Goal: Task Accomplishment & Management: Manage account settings

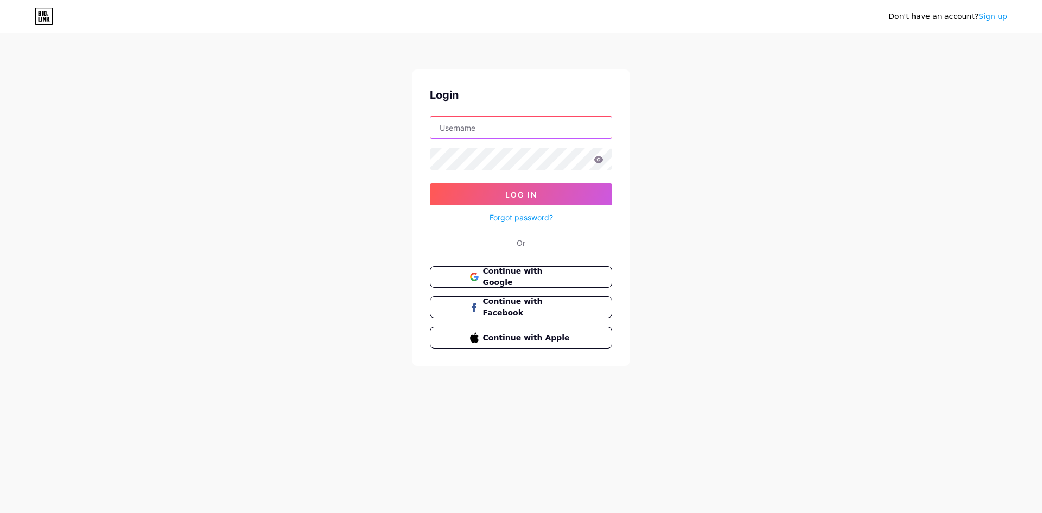
click at [496, 125] on input "text" at bounding box center [520, 128] width 181 height 22
type input "[EMAIL_ADDRESS][DOMAIN_NAME]"
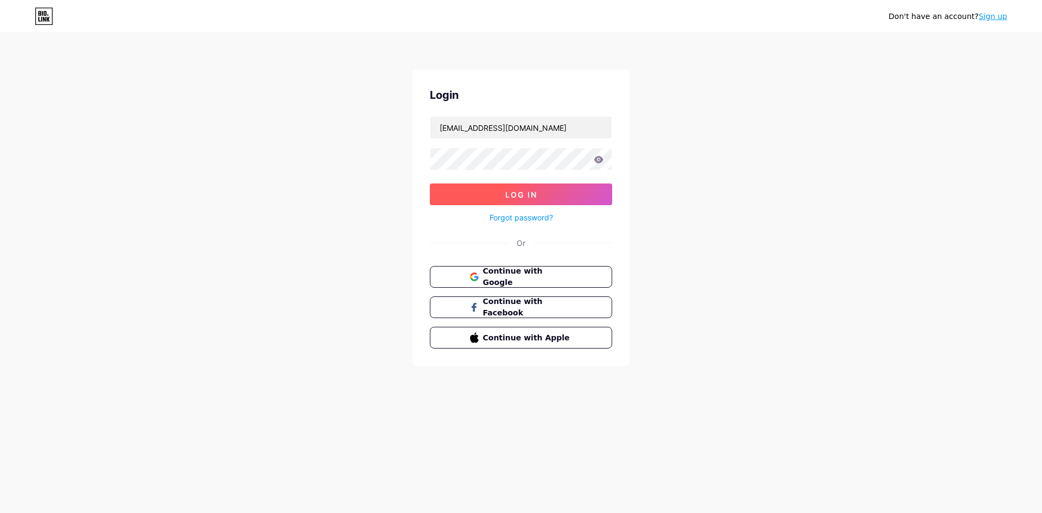
click at [520, 192] on span "Log In" at bounding box center [521, 194] width 32 height 9
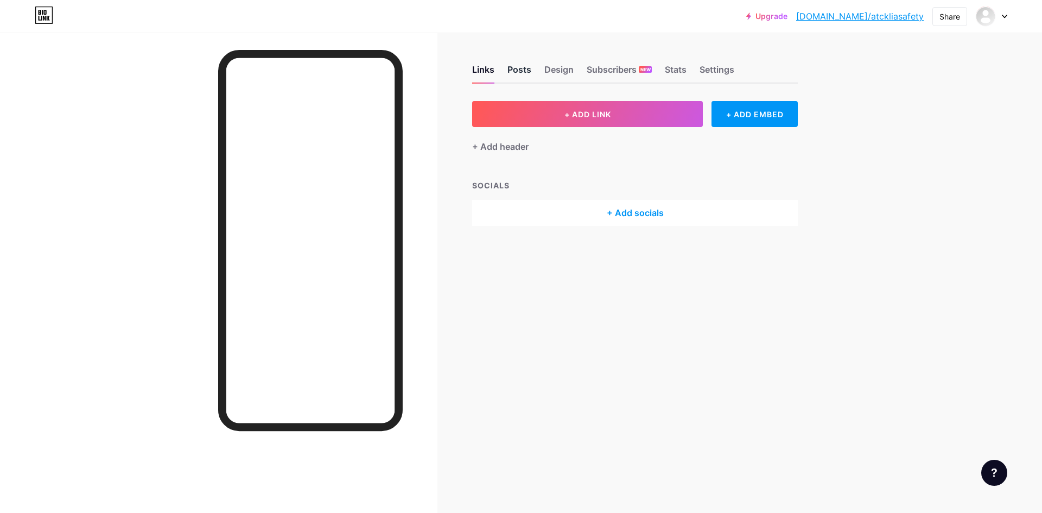
click at [518, 66] on div "Posts" at bounding box center [519, 73] width 24 height 20
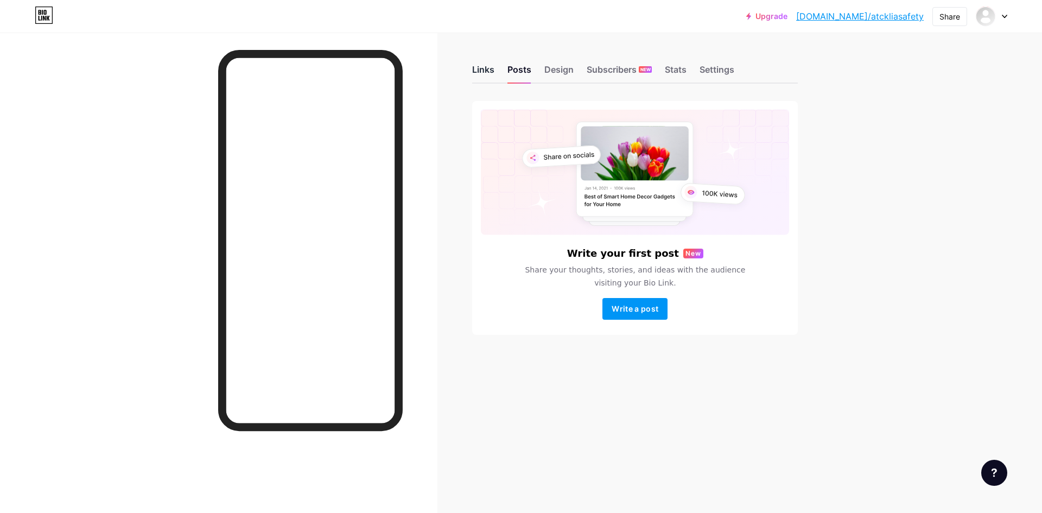
click at [481, 68] on div "Links" at bounding box center [483, 73] width 22 height 20
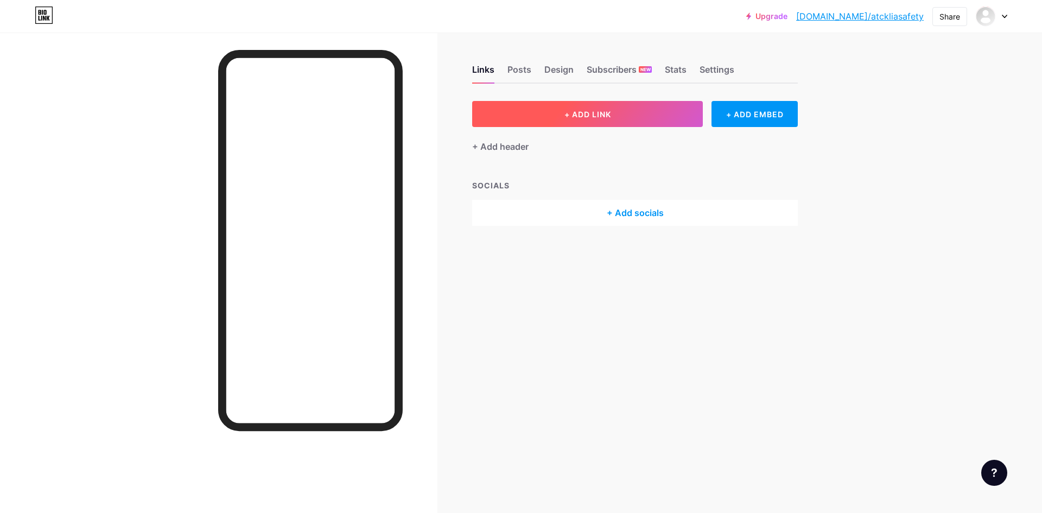
click at [588, 112] on span "+ ADD LINK" at bounding box center [587, 114] width 47 height 9
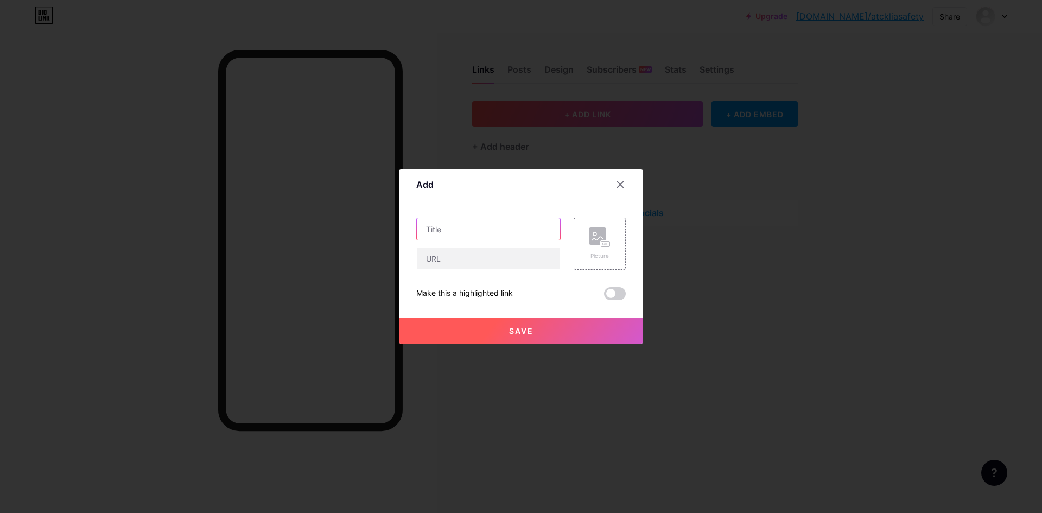
click at [500, 224] on input "text" at bounding box center [488, 229] width 143 height 22
type input "S"
type input "Hazard Report SMS01"
click at [554, 332] on button "Save" at bounding box center [521, 330] width 244 height 26
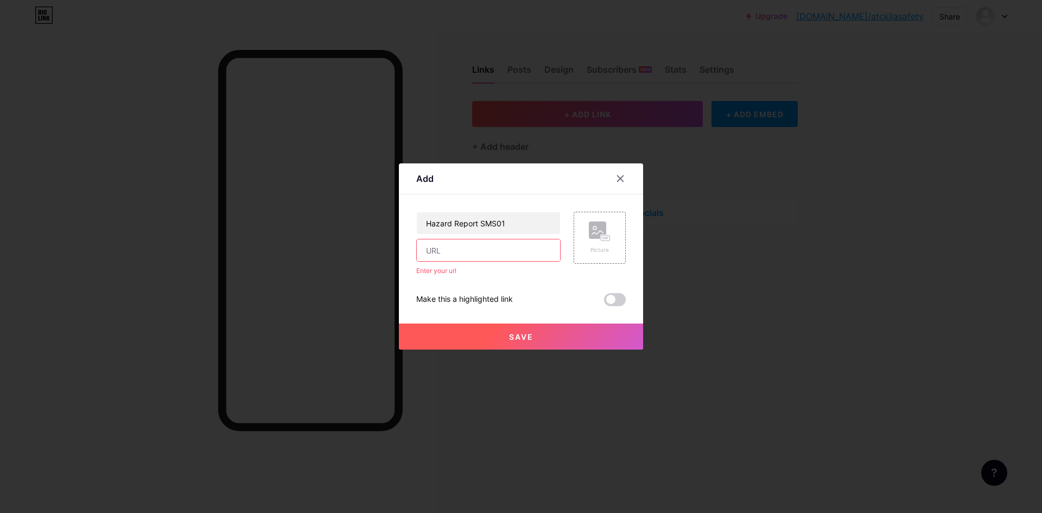
click at [505, 246] on input "text" at bounding box center [488, 250] width 143 height 22
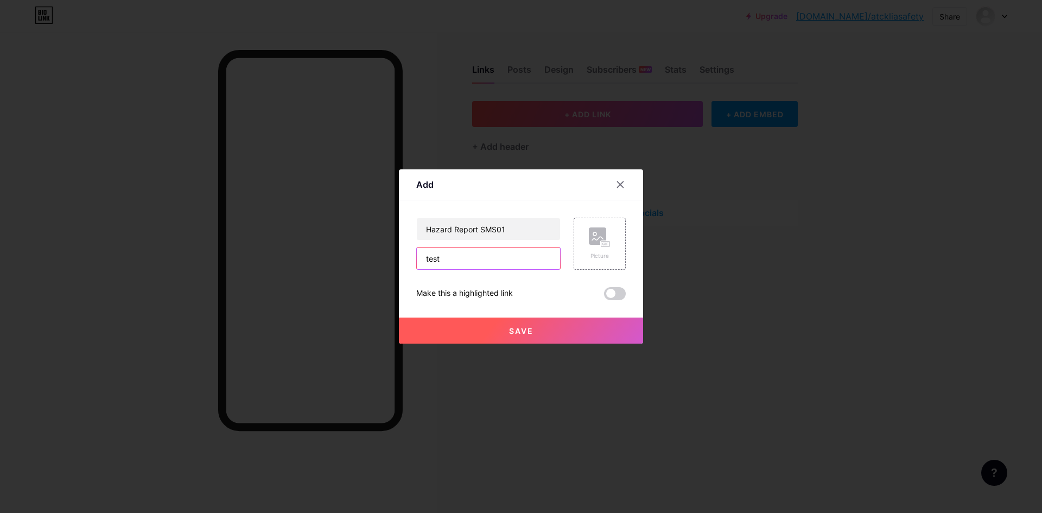
type input "test"
click at [509, 333] on span "Save" at bounding box center [521, 330] width 24 height 9
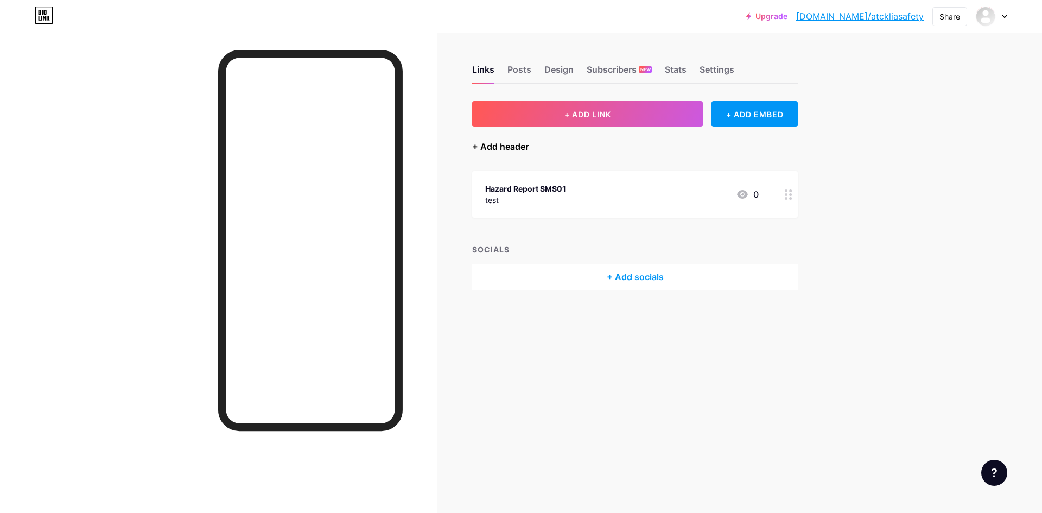
click at [505, 146] on div "+ Add header" at bounding box center [500, 146] width 56 height 13
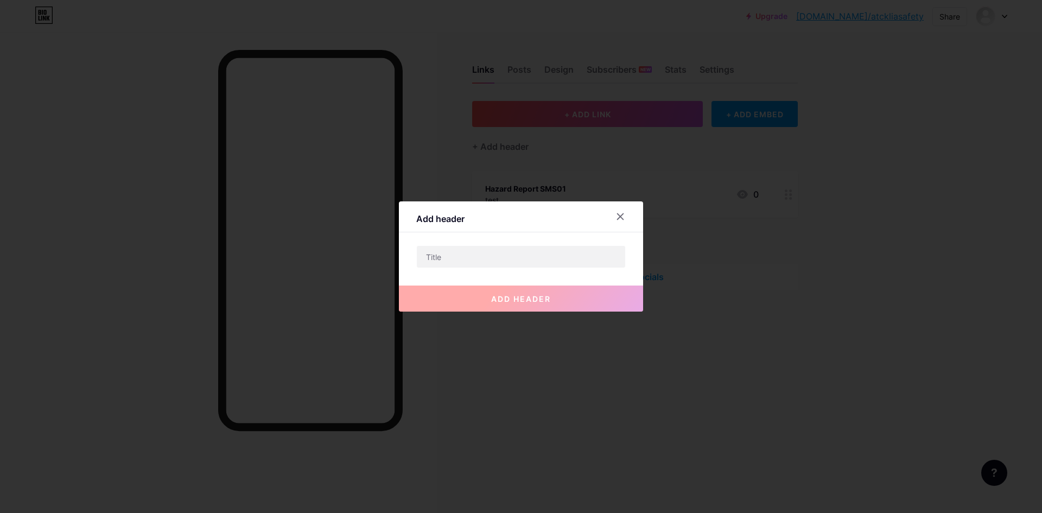
click at [617, 214] on icon at bounding box center [620, 217] width 6 height 6
